Goal: Transaction & Acquisition: Book appointment/travel/reservation

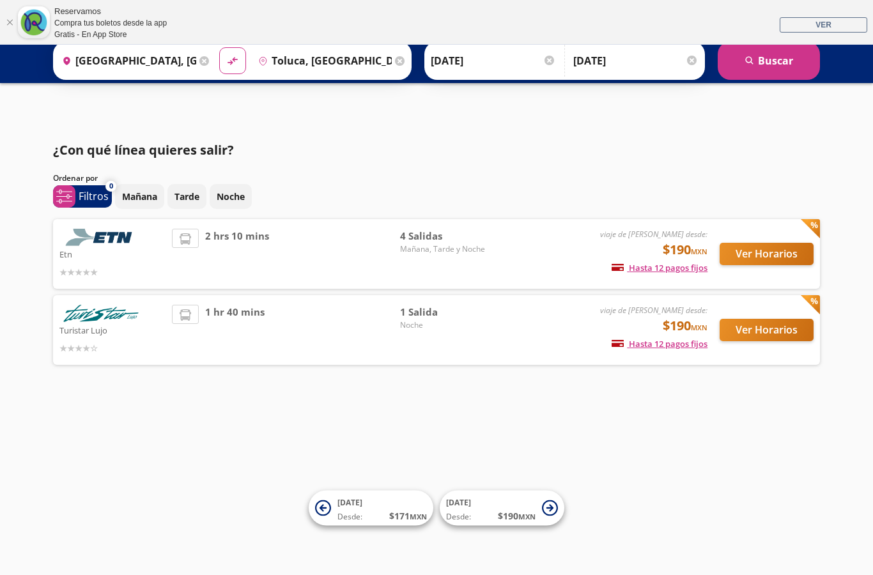
click at [641, 73] on input "[DATE]" at bounding box center [635, 61] width 125 height 32
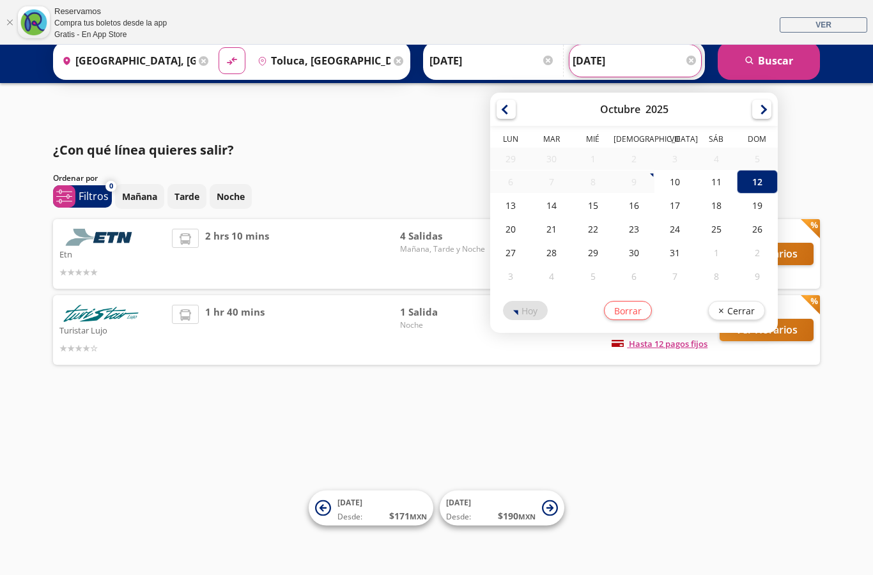
click at [737, 187] on div "11" at bounding box center [716, 182] width 41 height 24
type input "[DATE]"
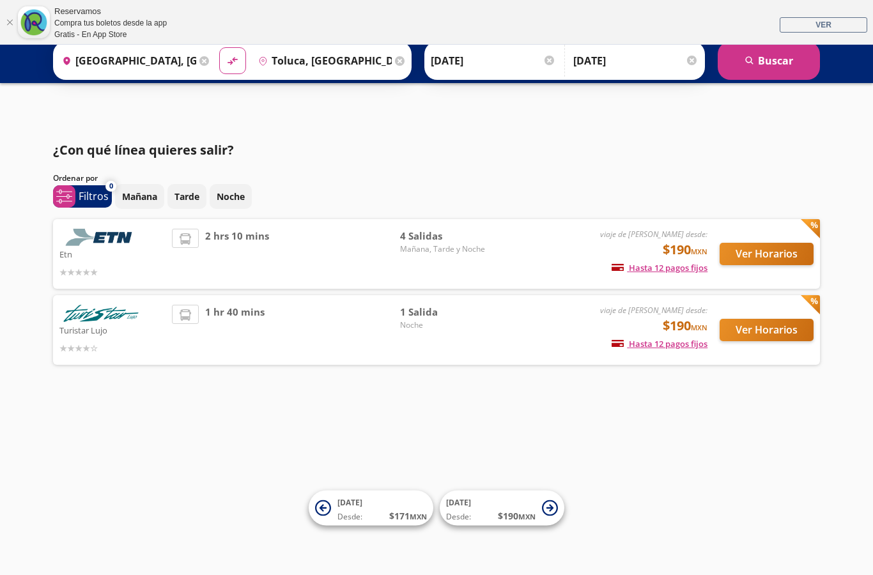
click at [786, 68] on button "search [GEOGRAPHIC_DATA]" at bounding box center [768, 61] width 102 height 38
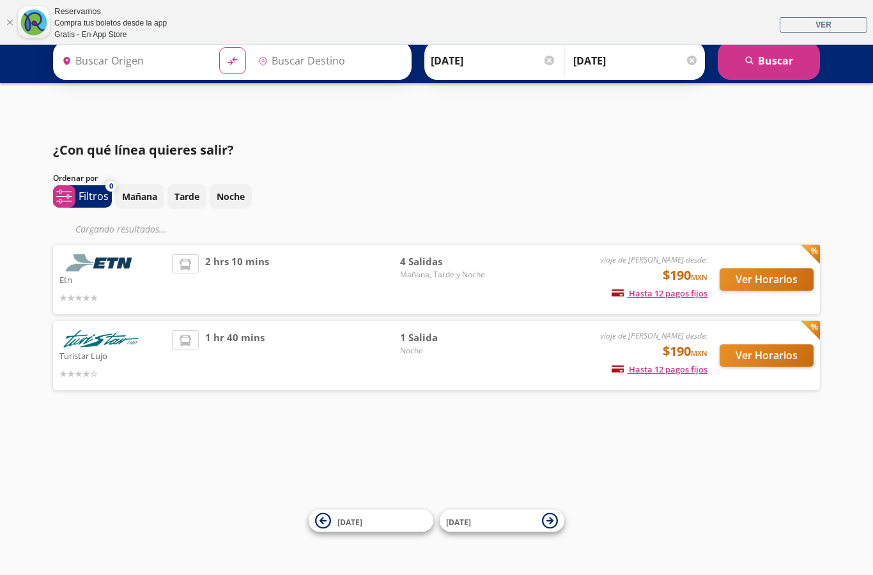
type input "[GEOGRAPHIC_DATA], [GEOGRAPHIC_DATA]"
type input "Toluca, [GEOGRAPHIC_DATA]"
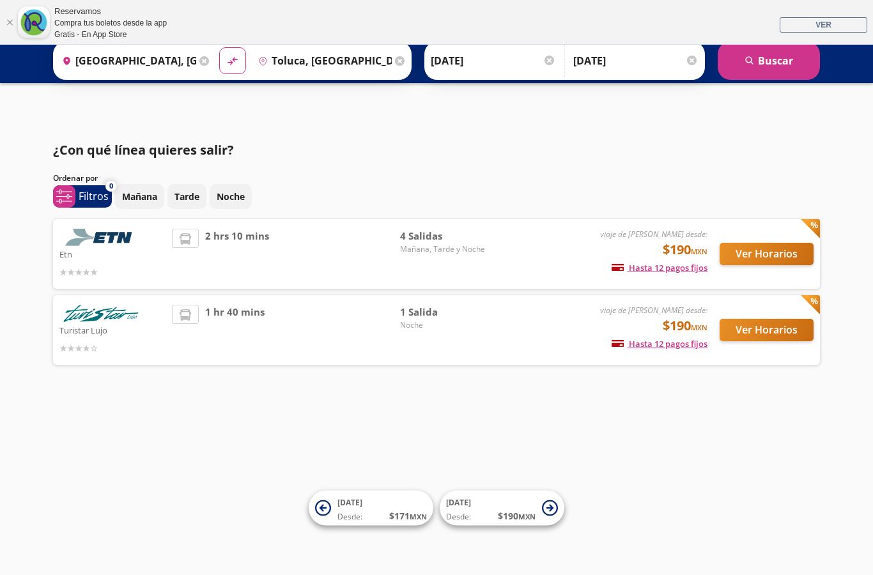
click at [760, 263] on button "Ver Horarios" at bounding box center [766, 254] width 94 height 22
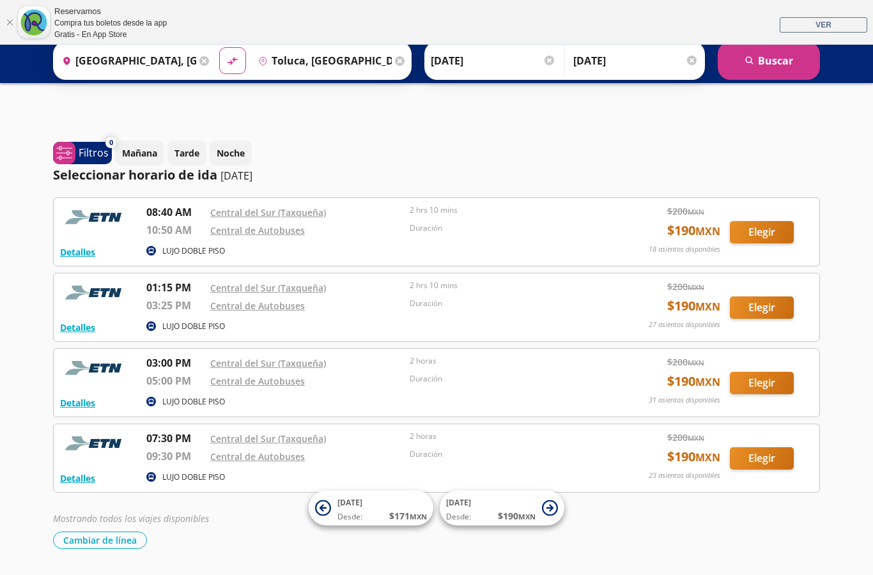
click at [753, 235] on button "Elegir" at bounding box center [762, 232] width 64 height 22
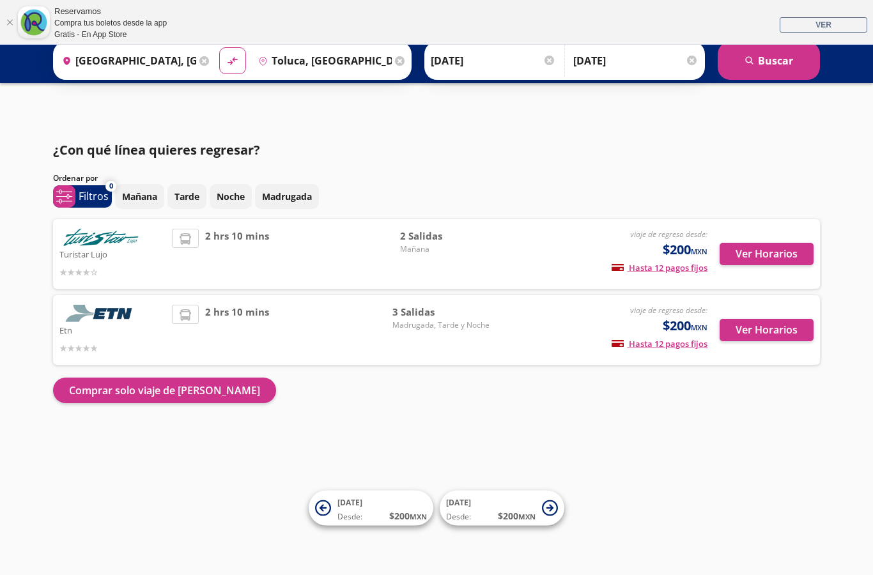
click at [760, 326] on button "Ver Horarios" at bounding box center [766, 330] width 94 height 22
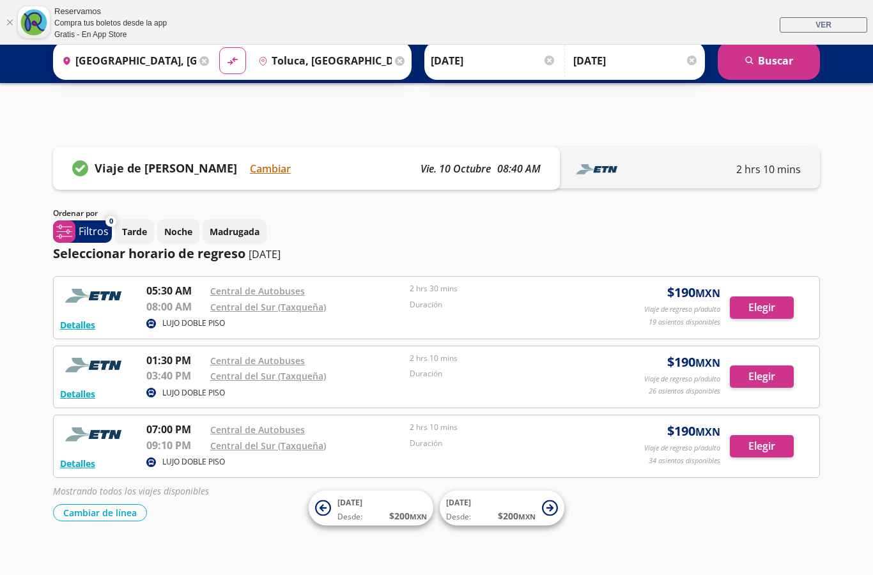
click at [761, 307] on button "Elegir" at bounding box center [762, 307] width 64 height 22
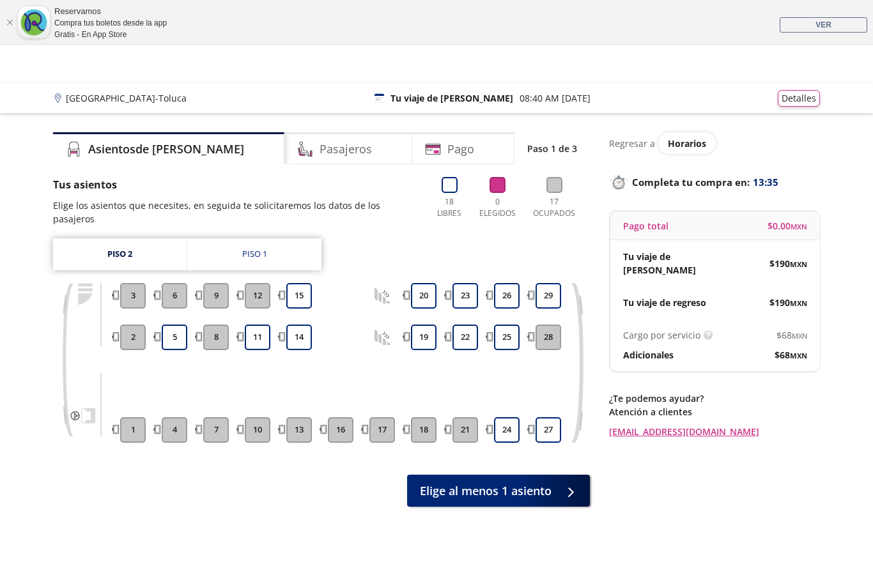
click at [508, 286] on button "26" at bounding box center [507, 296] width 26 height 26
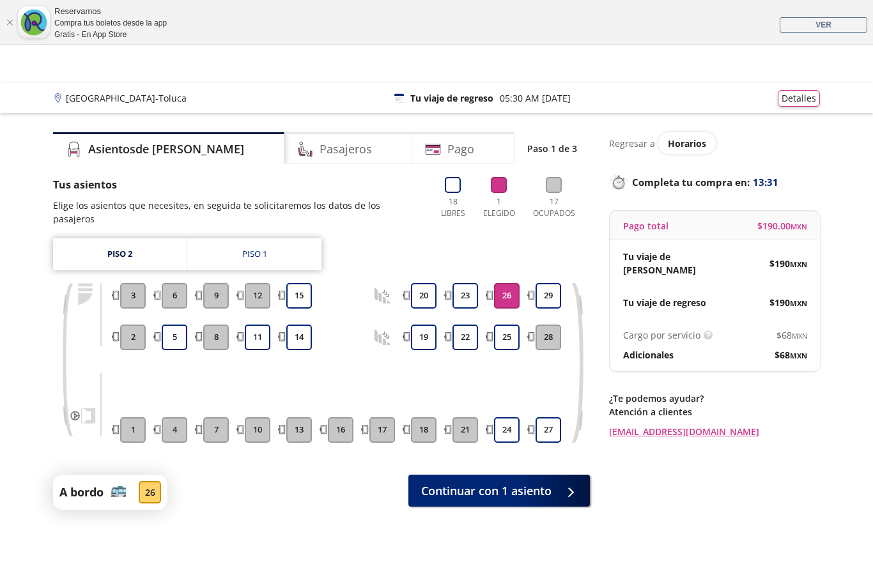
click at [547, 482] on span "Continuar con 1 asiento" at bounding box center [486, 490] width 130 height 17
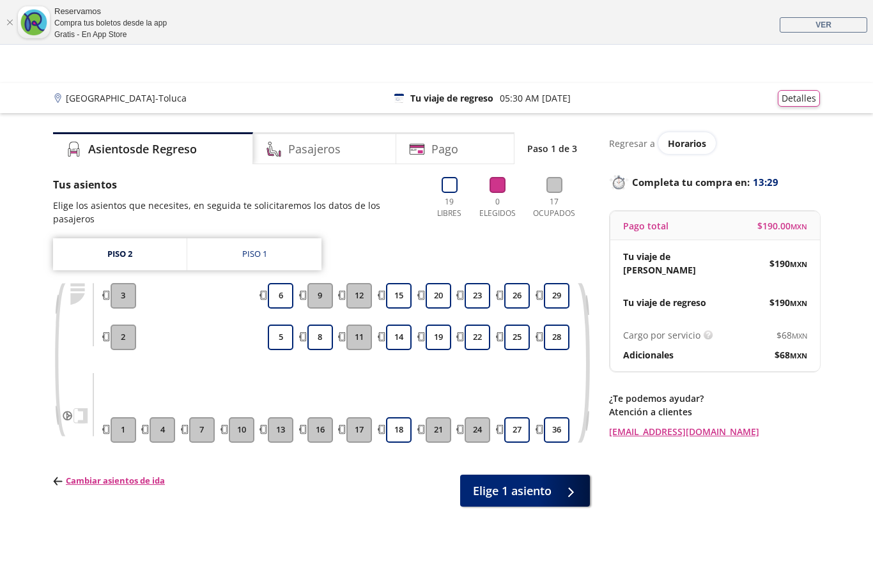
click at [515, 285] on button "26" at bounding box center [517, 296] width 26 height 26
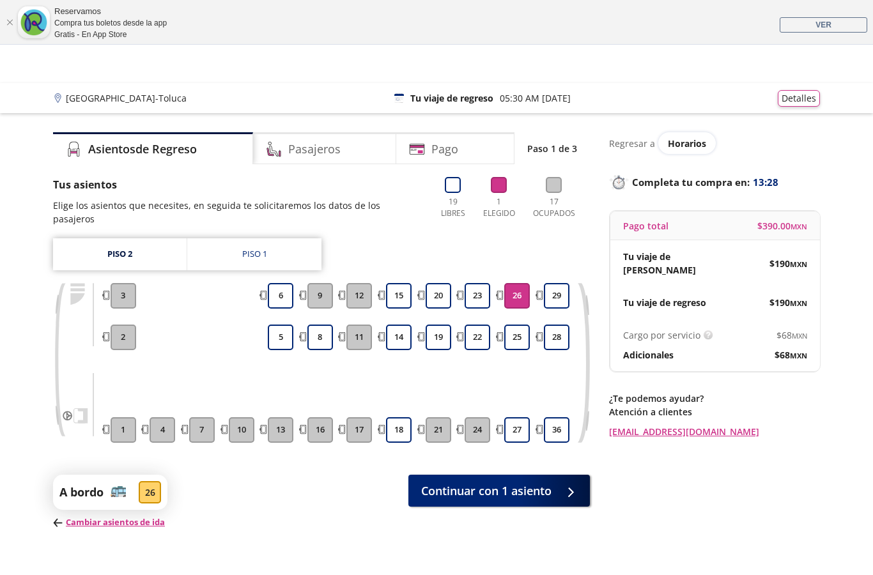
click at [556, 475] on button "Continuar con 1 asiento" at bounding box center [498, 491] width 181 height 32
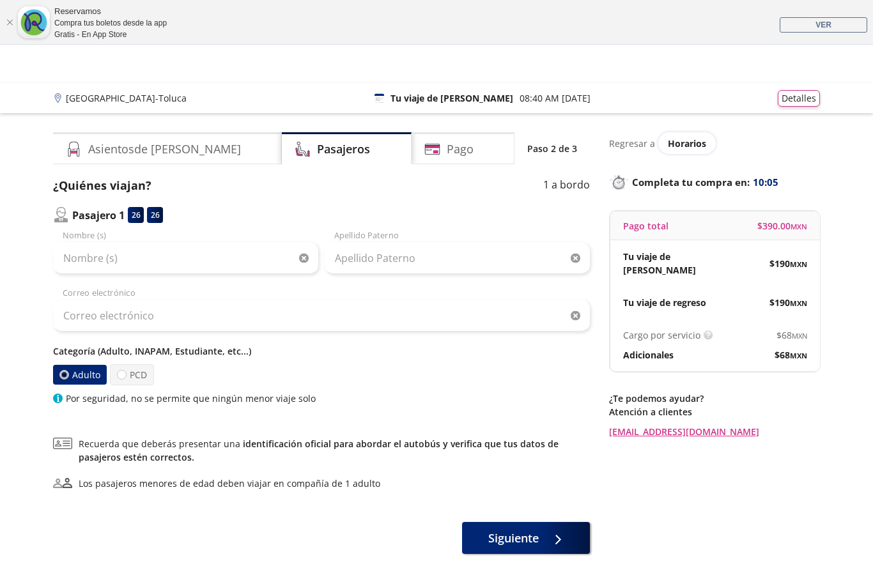
click at [529, 6] on div "Reservamos Compra tus boletos desde la app Gratis - En App Store" at bounding box center [316, 22] width 524 height 35
